Goal: Complete application form

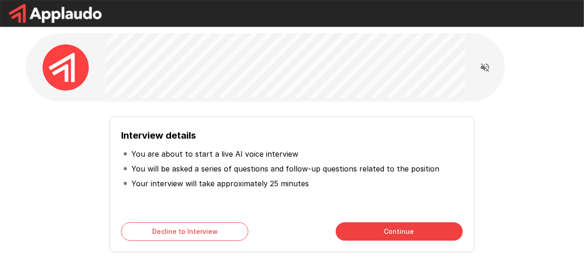
click at [389, 235] on button "Continue" at bounding box center [399, 231] width 127 height 18
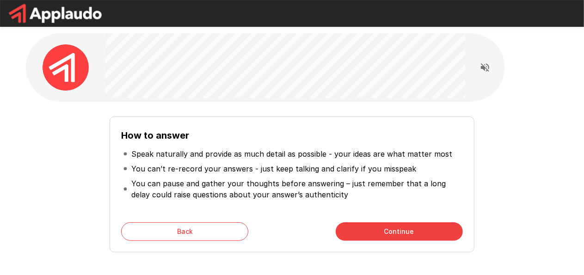
click at [389, 236] on button "Continue" at bounding box center [399, 231] width 127 height 18
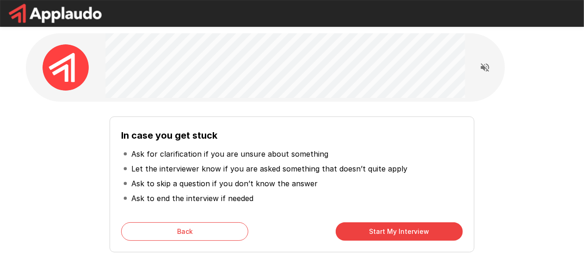
click at [389, 236] on button "Start My Interview" at bounding box center [399, 231] width 127 height 18
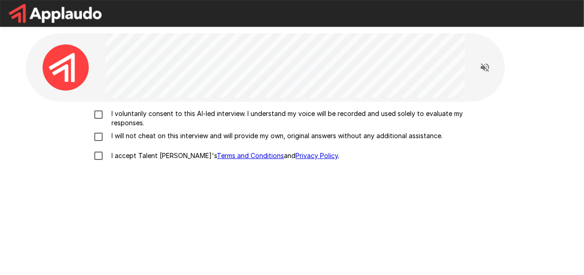
click at [133, 114] on p "I voluntarily consent to this AI-led interview. I understand my voice will be r…" at bounding box center [301, 118] width 387 height 18
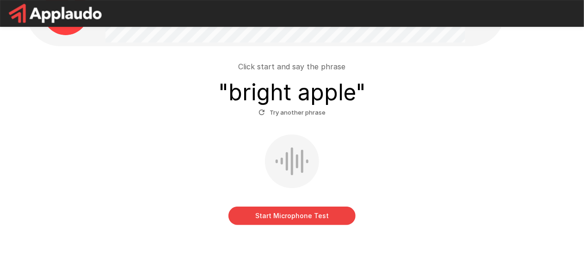
scroll to position [52, 0]
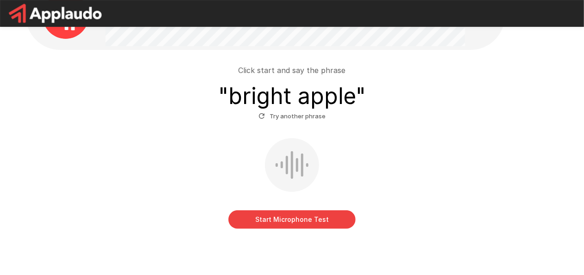
click at [235, 218] on button "Start Microphone Test" at bounding box center [291, 219] width 127 height 18
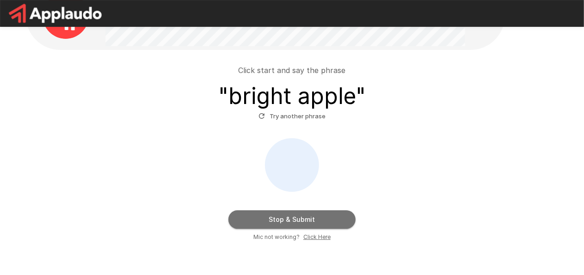
click at [240, 222] on button "Stop & Submit" at bounding box center [291, 219] width 127 height 18
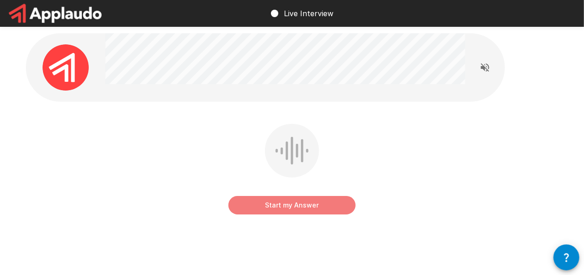
click at [277, 200] on button "Start my Answer" at bounding box center [291, 205] width 127 height 18
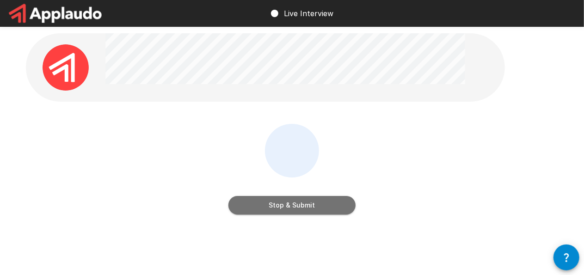
click at [255, 203] on button "Stop & Submit" at bounding box center [291, 205] width 127 height 18
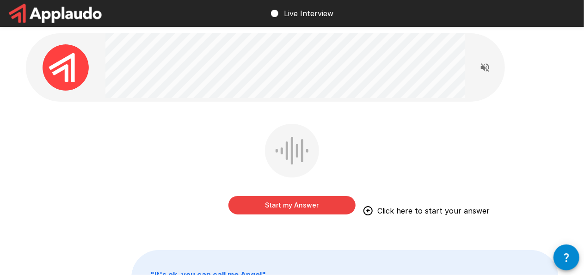
click at [366, 153] on div "Start my Answer Click here to start your answer" at bounding box center [292, 176] width 533 height 104
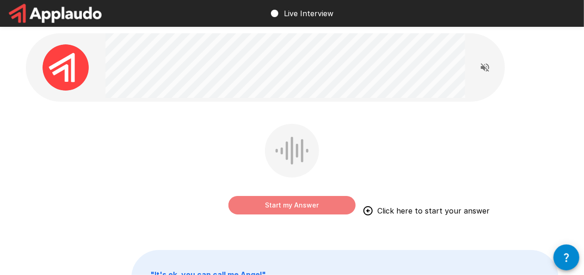
click at [302, 202] on button "Start my Answer" at bounding box center [291, 205] width 127 height 18
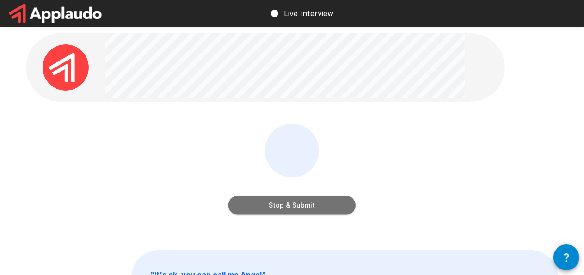
click at [302, 202] on button "Stop & Submit" at bounding box center [291, 205] width 127 height 18
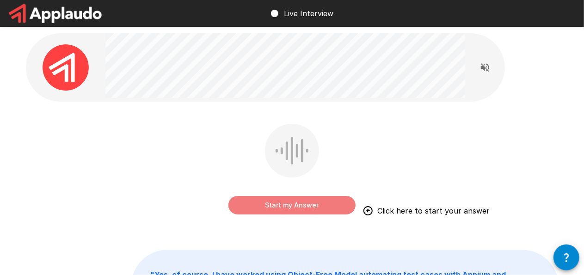
click at [316, 203] on button "Start my Answer" at bounding box center [291, 205] width 127 height 18
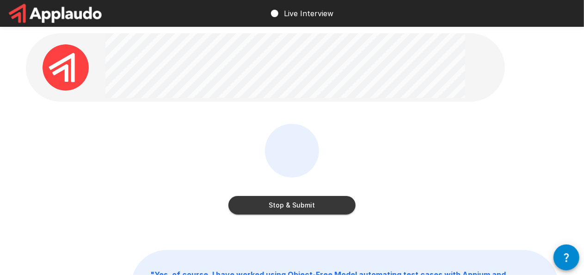
click at [316, 203] on button "Stop & Submit" at bounding box center [291, 205] width 127 height 18
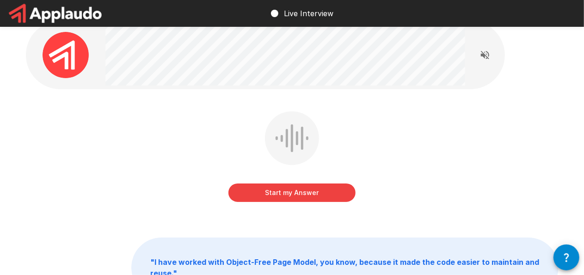
scroll to position [9, 0]
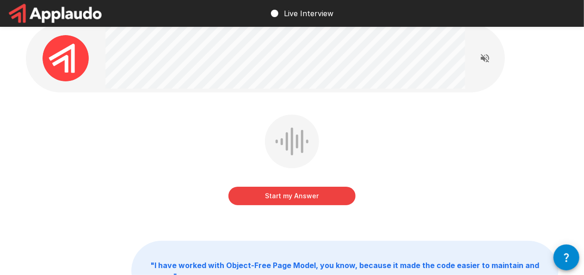
click at [311, 199] on button "Start my Answer" at bounding box center [291, 196] width 127 height 18
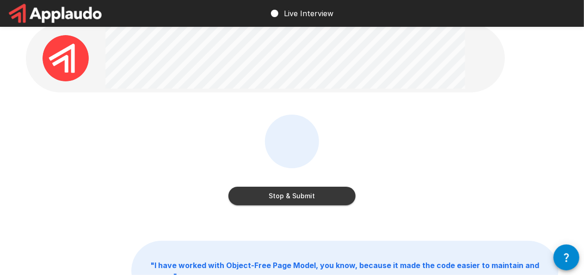
click at [311, 199] on button "Stop & Submit" at bounding box center [291, 196] width 127 height 18
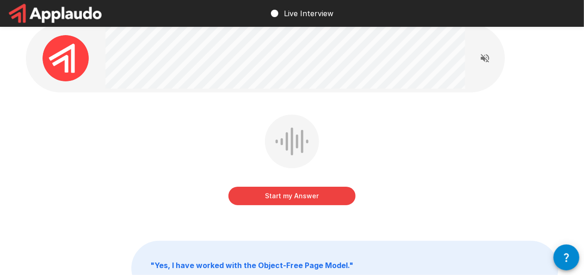
click at [302, 191] on button "Start my Answer" at bounding box center [291, 196] width 127 height 18
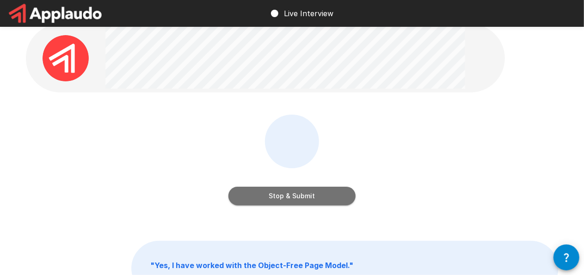
click at [302, 191] on button "Stop & Submit" at bounding box center [291, 196] width 127 height 18
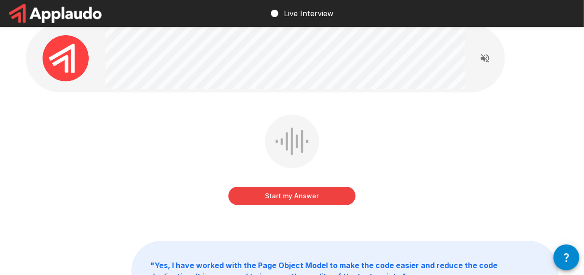
click at [324, 190] on button "Start my Answer" at bounding box center [291, 196] width 127 height 18
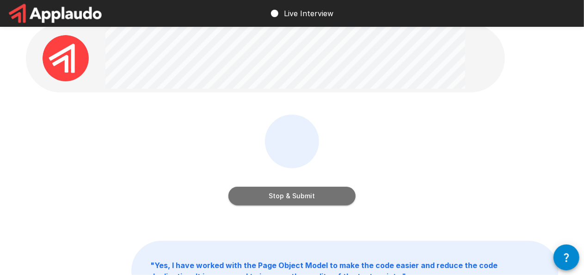
click at [324, 190] on button "Stop & Submit" at bounding box center [291, 196] width 127 height 18
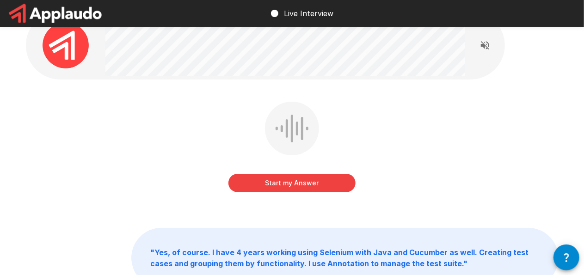
scroll to position [0, 0]
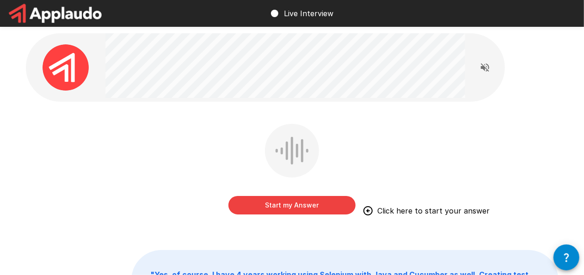
click at [319, 205] on button "Start my Answer" at bounding box center [291, 205] width 127 height 18
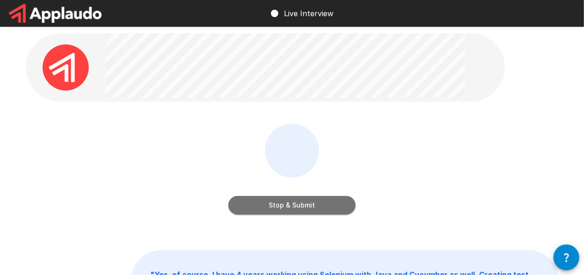
click at [319, 205] on button "Stop & Submit" at bounding box center [291, 205] width 127 height 18
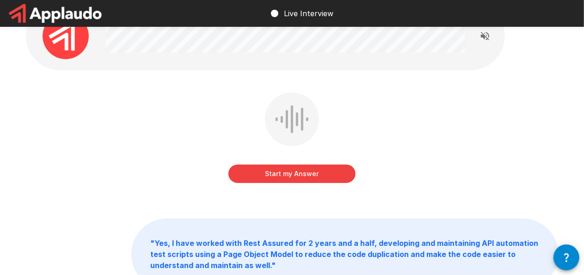
scroll to position [31, 0]
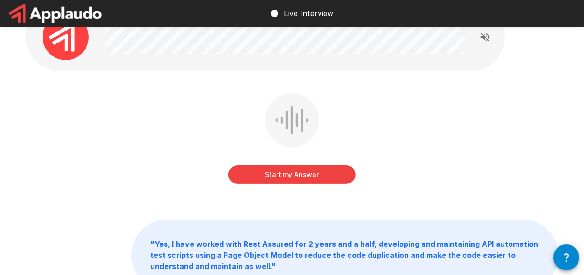
click at [320, 177] on button "Start my Answer" at bounding box center [291, 175] width 127 height 18
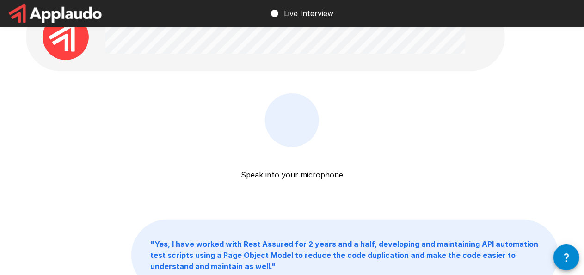
scroll to position [0, 0]
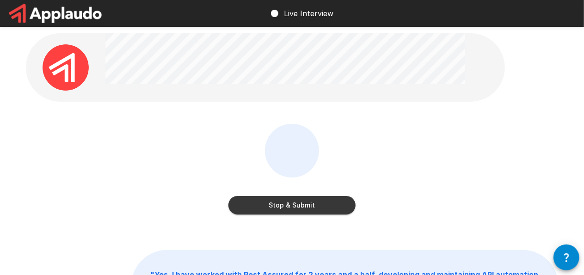
click at [300, 202] on button "Stop & Submit" at bounding box center [291, 205] width 127 height 18
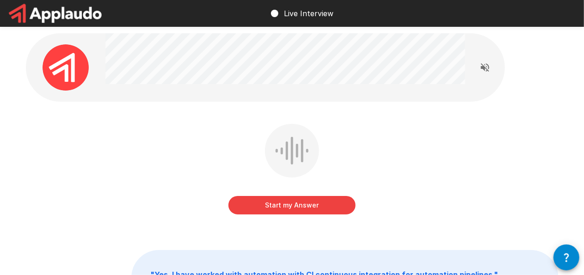
click at [289, 206] on button "Start my Answer" at bounding box center [291, 205] width 127 height 18
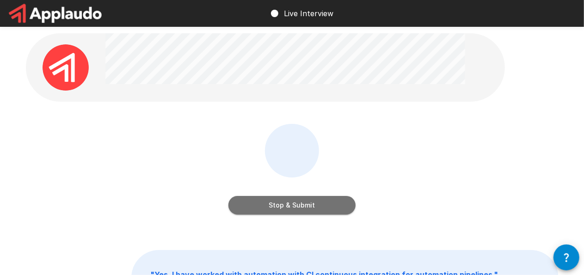
click at [289, 206] on button "Stop & Submit" at bounding box center [291, 205] width 127 height 18
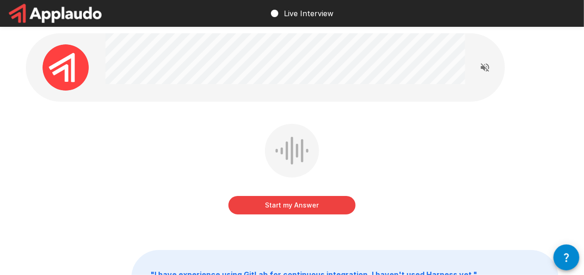
click at [289, 208] on button "Start my Answer" at bounding box center [291, 205] width 127 height 18
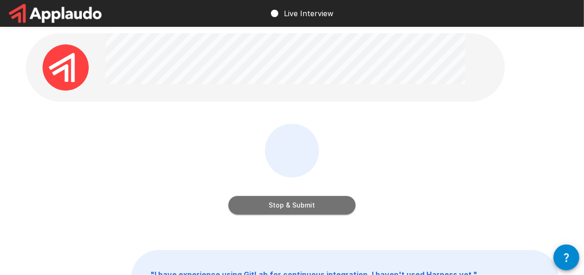
click at [289, 208] on button "Stop & Submit" at bounding box center [291, 205] width 127 height 18
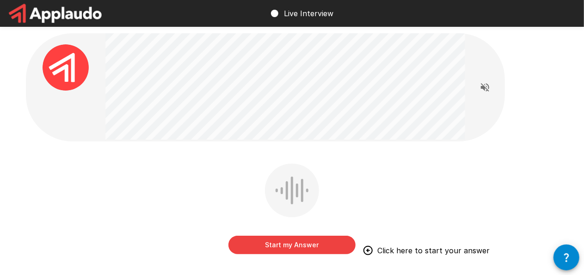
click at [298, 243] on button "Start my Answer" at bounding box center [291, 245] width 127 height 18
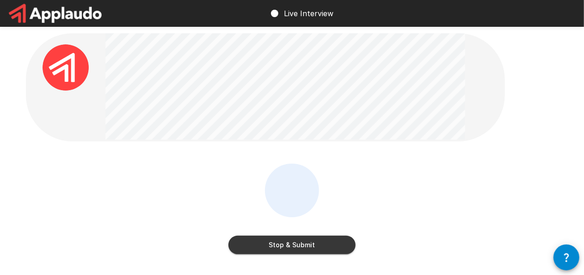
click at [291, 242] on button "Stop & Submit" at bounding box center [291, 245] width 127 height 18
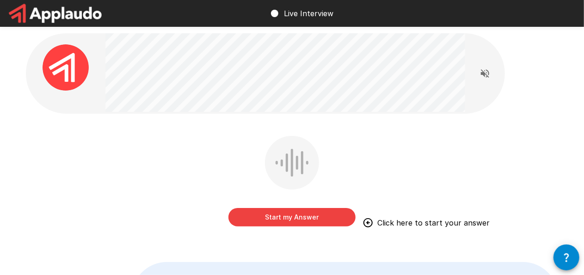
click at [282, 215] on button "Start my Answer" at bounding box center [291, 217] width 127 height 18
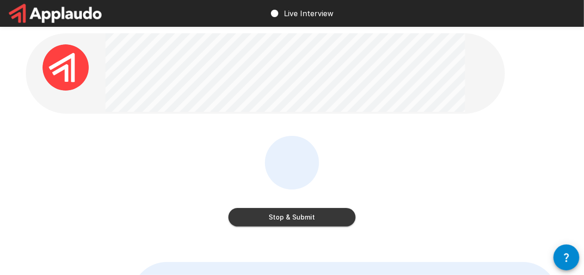
drag, startPoint x: 266, startPoint y: 194, endPoint x: 278, endPoint y: 204, distance: 15.7
click at [278, 204] on div "Stop & Submit" at bounding box center [291, 208] width 127 height 37
click at [286, 218] on button "Stop & Submit" at bounding box center [291, 217] width 127 height 18
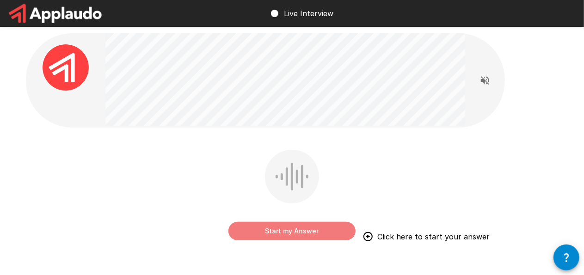
click at [293, 227] on button "Start my Answer" at bounding box center [291, 231] width 127 height 18
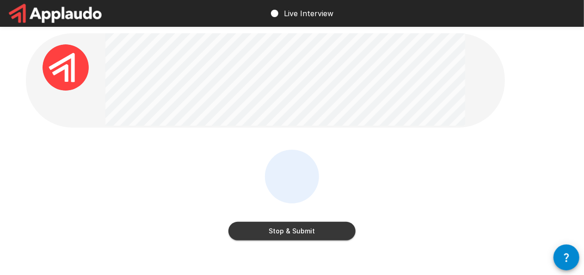
click at [297, 237] on button "Stop & Submit" at bounding box center [291, 231] width 127 height 18
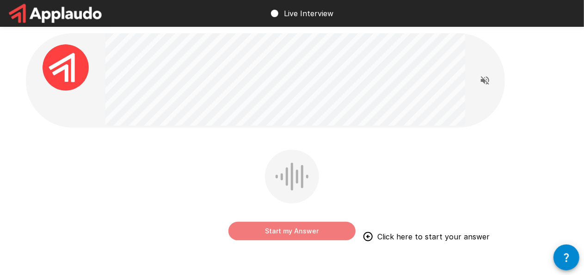
click at [297, 237] on button "Start my Answer" at bounding box center [291, 231] width 127 height 18
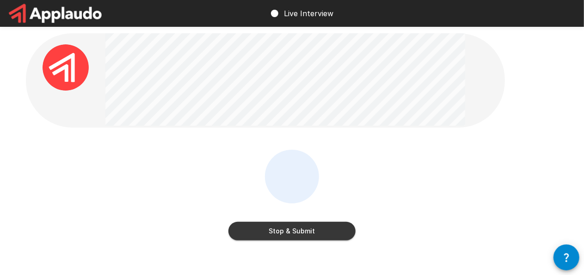
click at [278, 225] on button "Stop & Submit" at bounding box center [291, 231] width 127 height 18
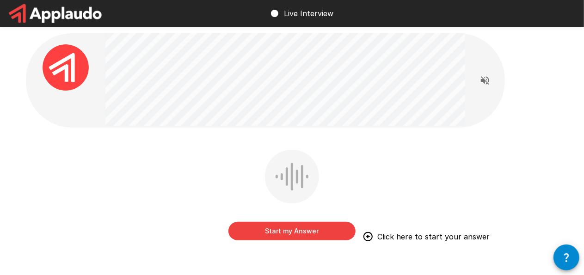
click at [283, 229] on button "Start my Answer" at bounding box center [291, 231] width 127 height 18
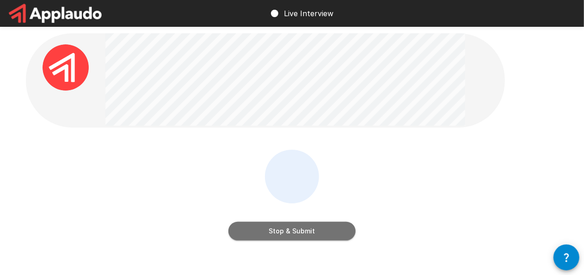
click at [267, 227] on button "Stop & Submit" at bounding box center [291, 231] width 127 height 18
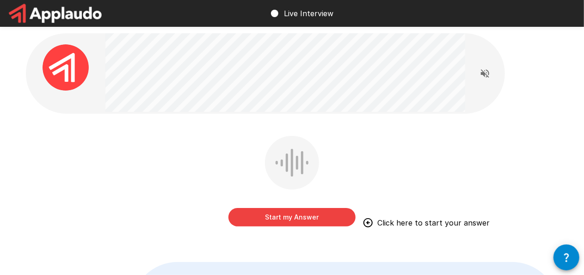
click at [269, 223] on button "Start my Answer" at bounding box center [291, 217] width 127 height 18
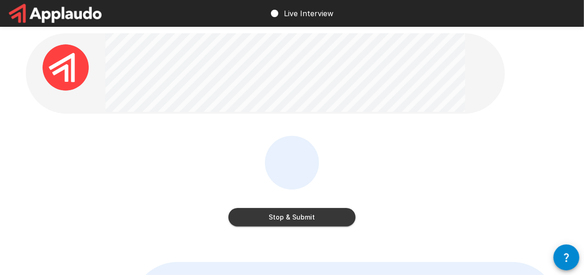
click at [264, 221] on button "Stop & Submit" at bounding box center [291, 217] width 127 height 18
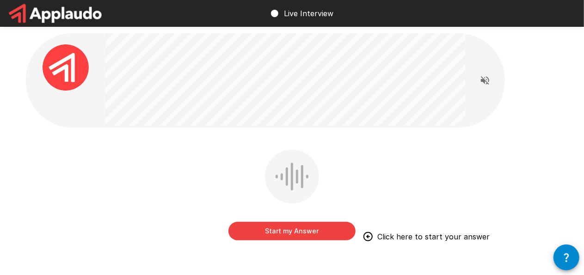
click at [265, 226] on button "Start my Answer" at bounding box center [291, 231] width 127 height 18
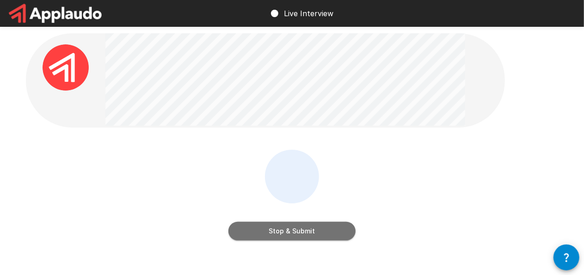
click at [265, 226] on button "Stop & Submit" at bounding box center [291, 231] width 127 height 18
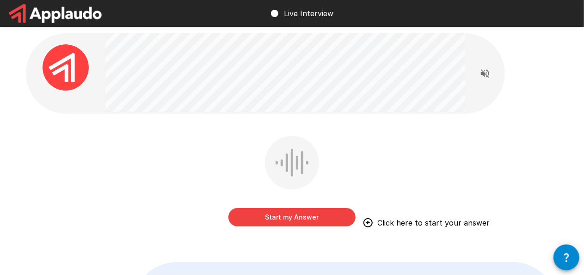
click at [266, 213] on button "Start my Answer" at bounding box center [291, 217] width 127 height 18
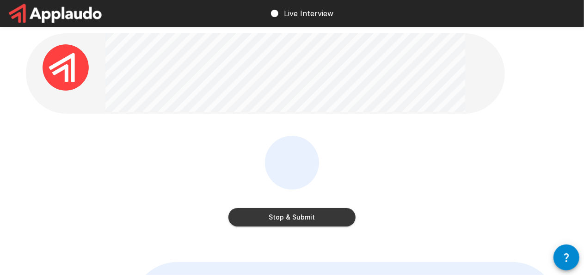
click at [270, 225] on button "Stop & Submit" at bounding box center [291, 217] width 127 height 18
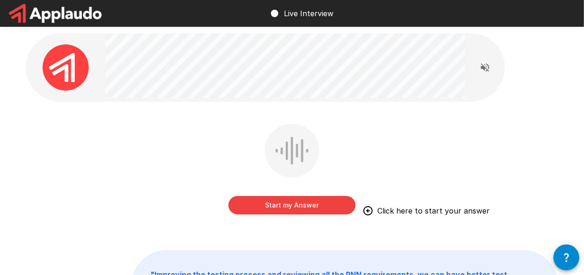
click at [280, 208] on button "Start my Answer" at bounding box center [291, 205] width 127 height 18
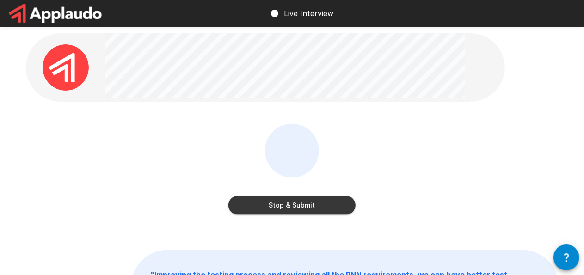
click at [340, 196] on button "Stop & Submit" at bounding box center [291, 205] width 127 height 18
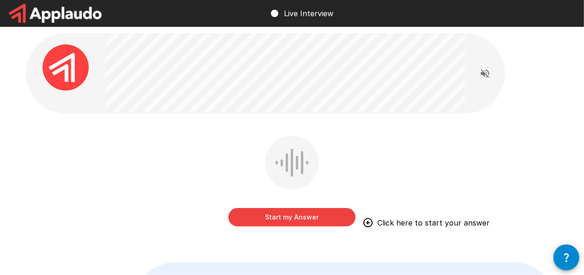
click at [328, 222] on button "Start my Answer" at bounding box center [291, 217] width 127 height 18
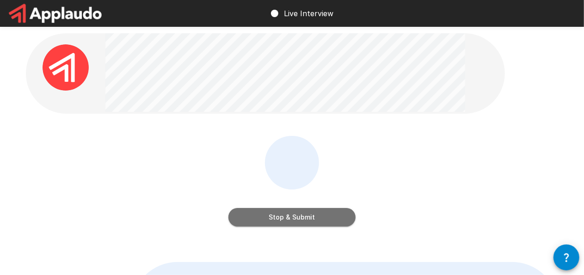
click at [328, 222] on button "Stop & Submit" at bounding box center [291, 217] width 127 height 18
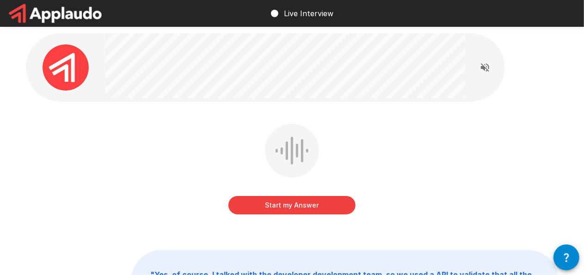
click at [313, 202] on button "Start my Answer" at bounding box center [291, 205] width 127 height 18
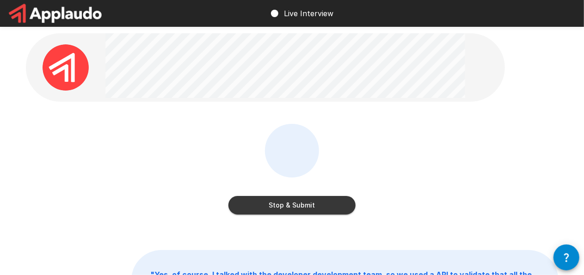
click at [316, 199] on button "Stop & Submit" at bounding box center [291, 205] width 127 height 18
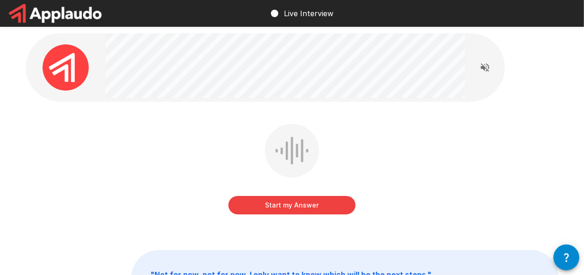
click at [316, 200] on button "Start my Answer" at bounding box center [291, 205] width 127 height 18
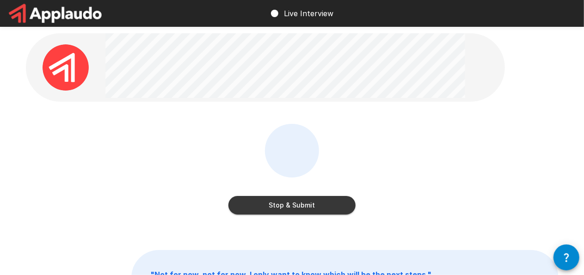
click at [316, 200] on button "Stop & Submit" at bounding box center [291, 205] width 127 height 18
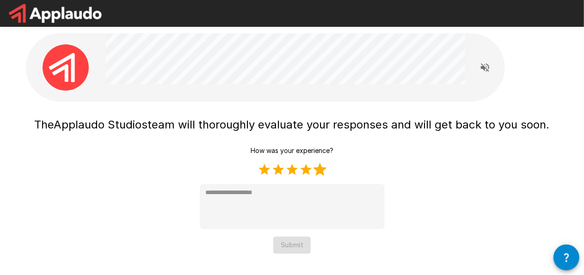
click at [320, 165] on label "5 Stars" at bounding box center [320, 170] width 14 height 14
type textarea "*"
click at [299, 242] on button "Submit" at bounding box center [291, 245] width 37 height 17
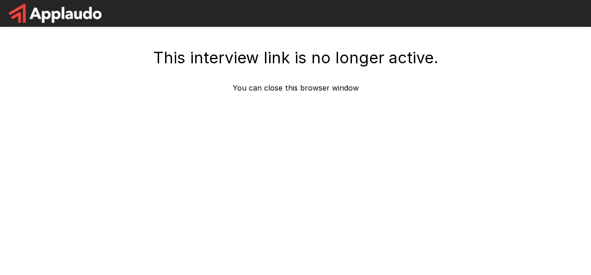
click at [268, 134] on div "This interview link is no longer active. You can close this browser window" at bounding box center [295, 83] width 555 height 167
